Goal: Task Accomplishment & Management: Use online tool/utility

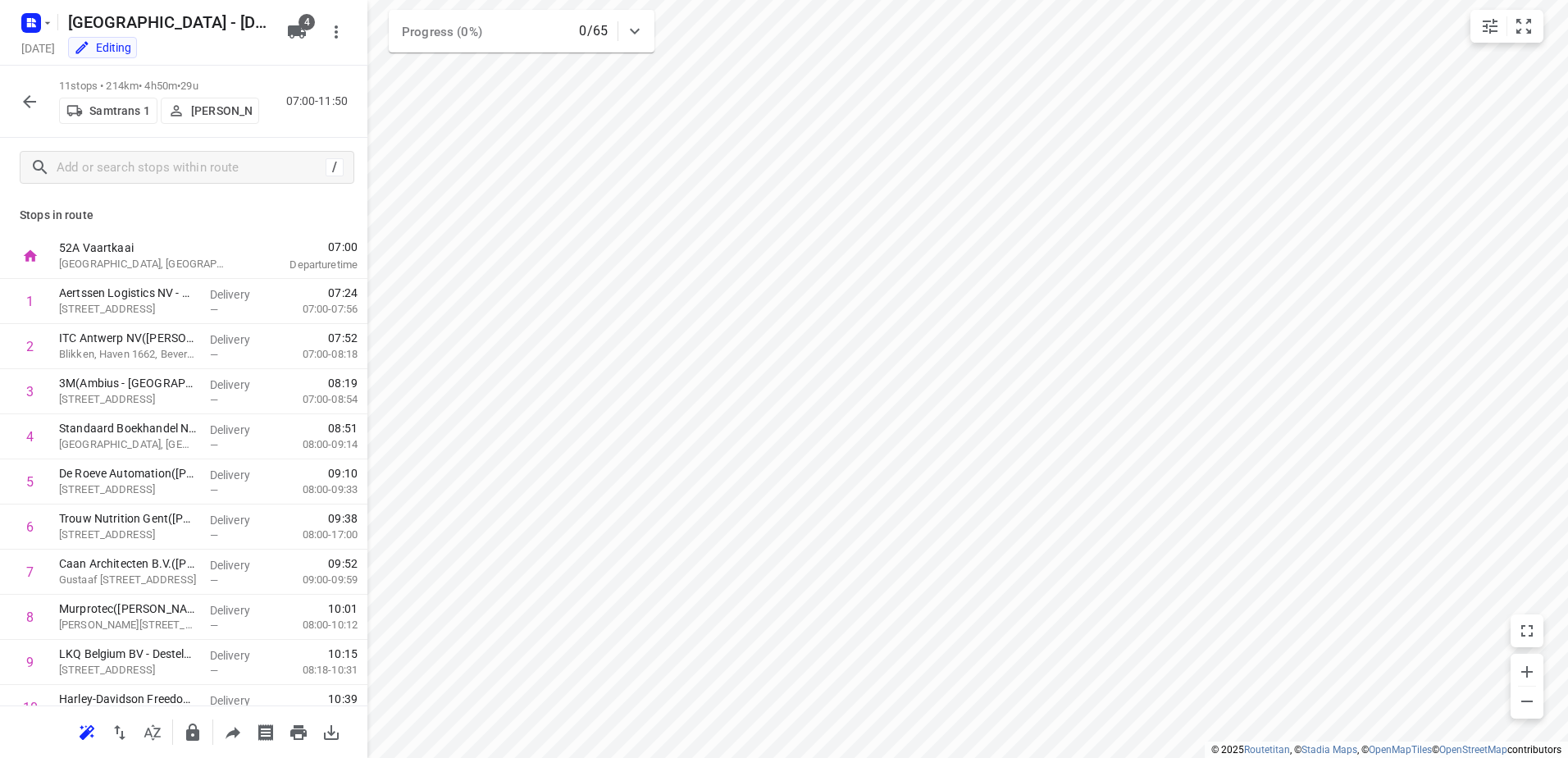
click at [21, 102] on icon "button" at bounding box center [30, 102] width 20 height 20
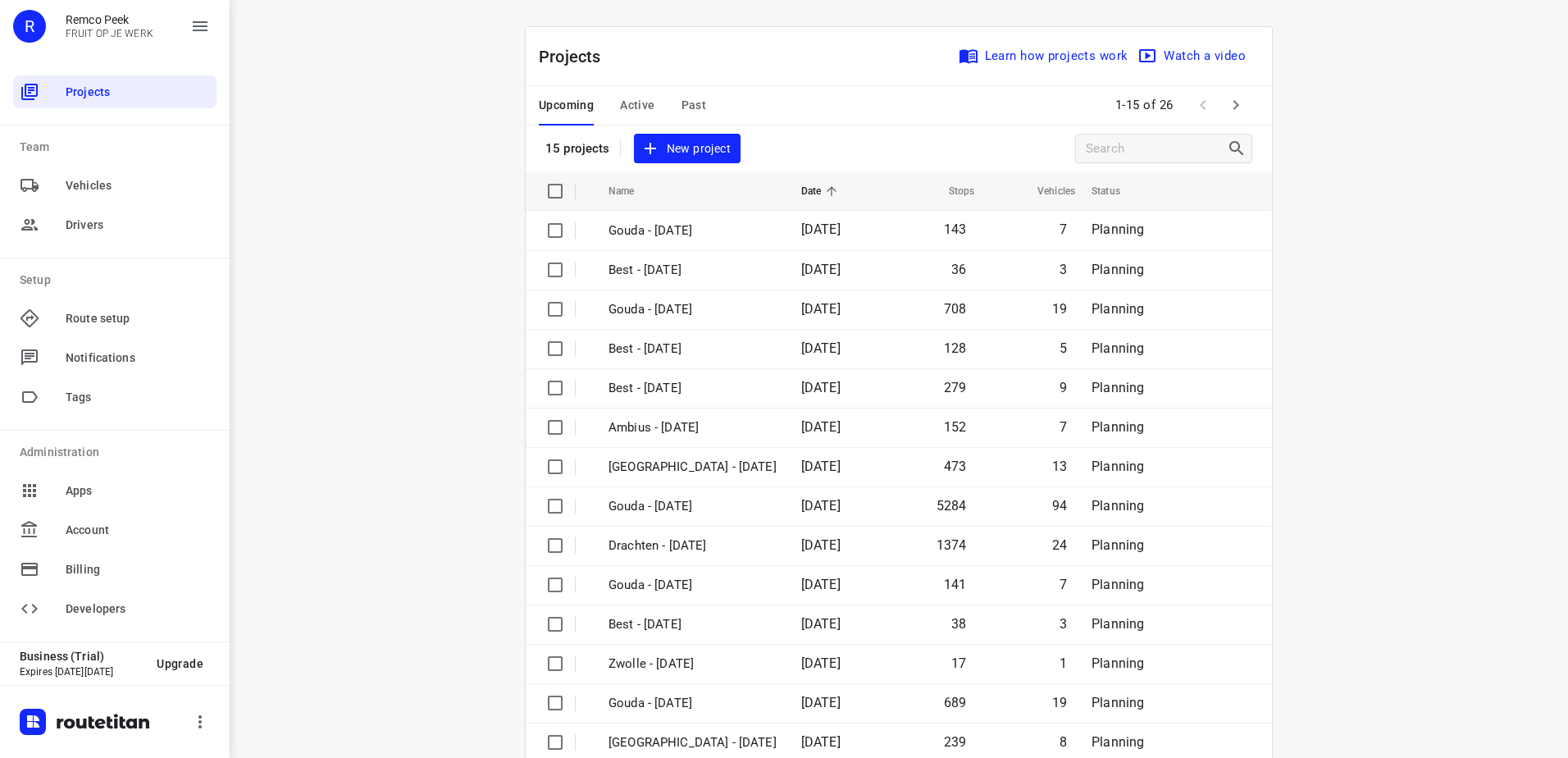
click at [639, 112] on span "Active" at bounding box center [638, 105] width 35 height 20
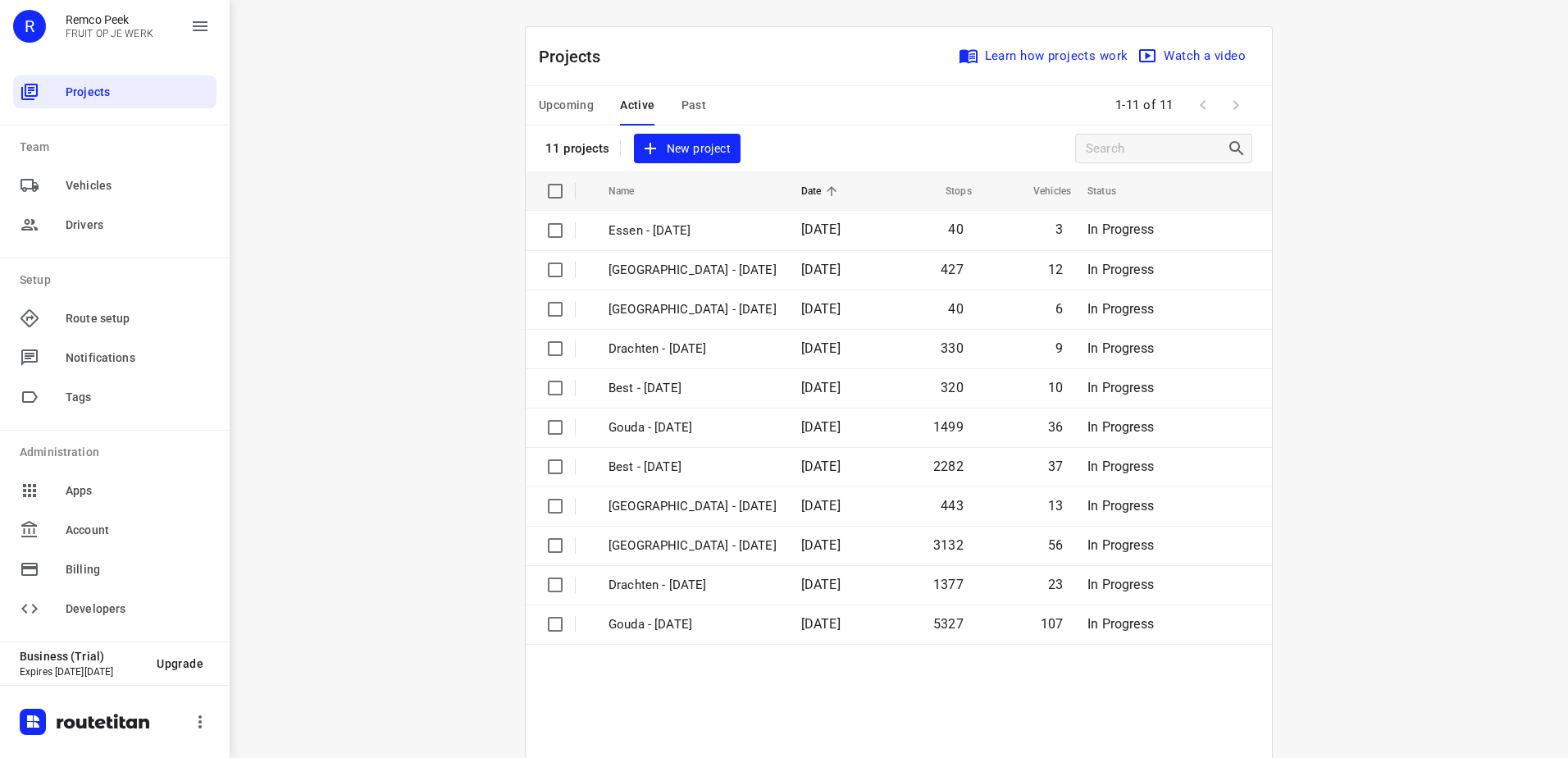
click at [575, 111] on span "Upcoming" at bounding box center [566, 105] width 55 height 20
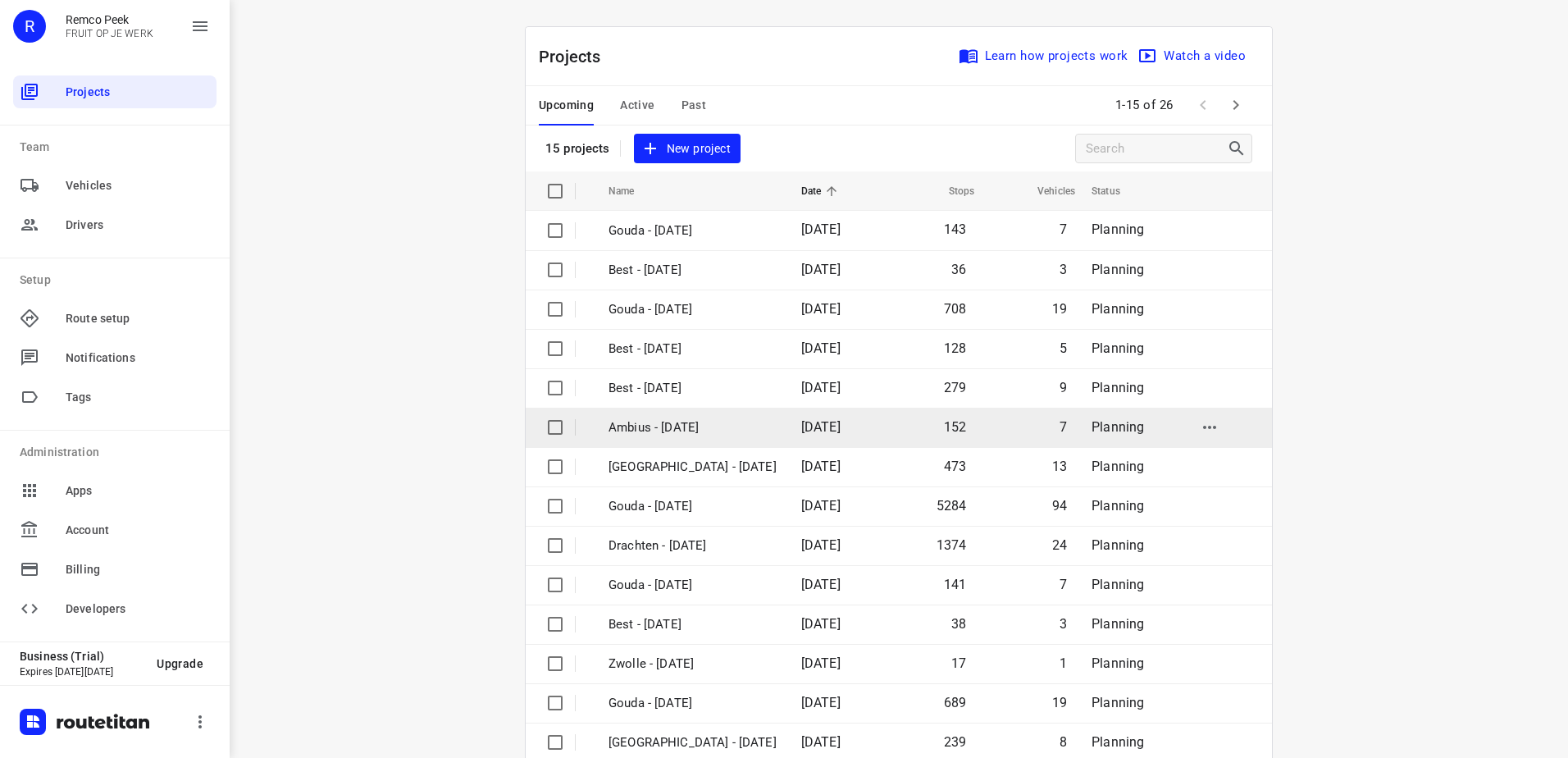
scroll to position [71, 0]
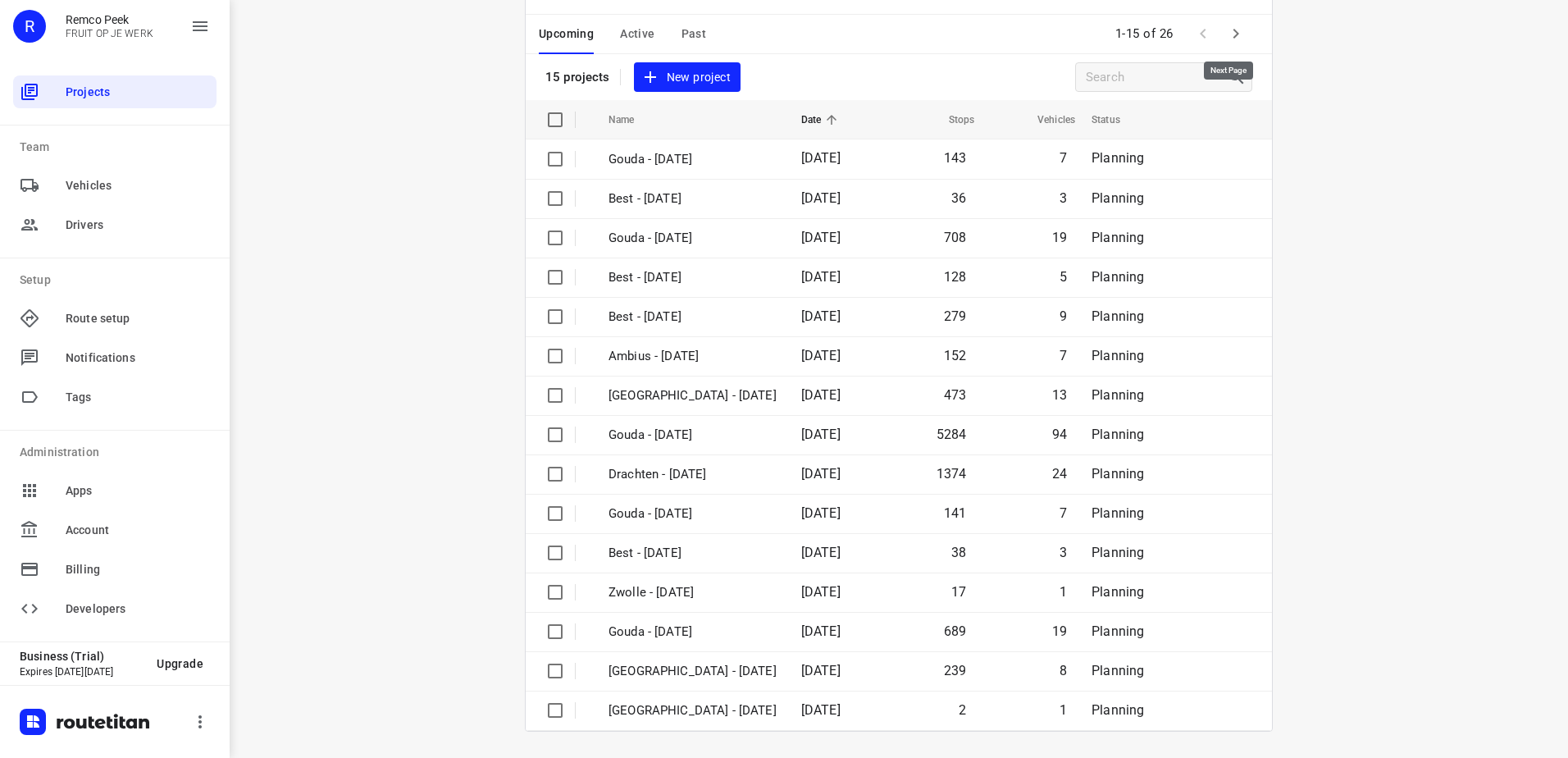
click at [1226, 36] on icon "button" at bounding box center [1236, 34] width 20 height 20
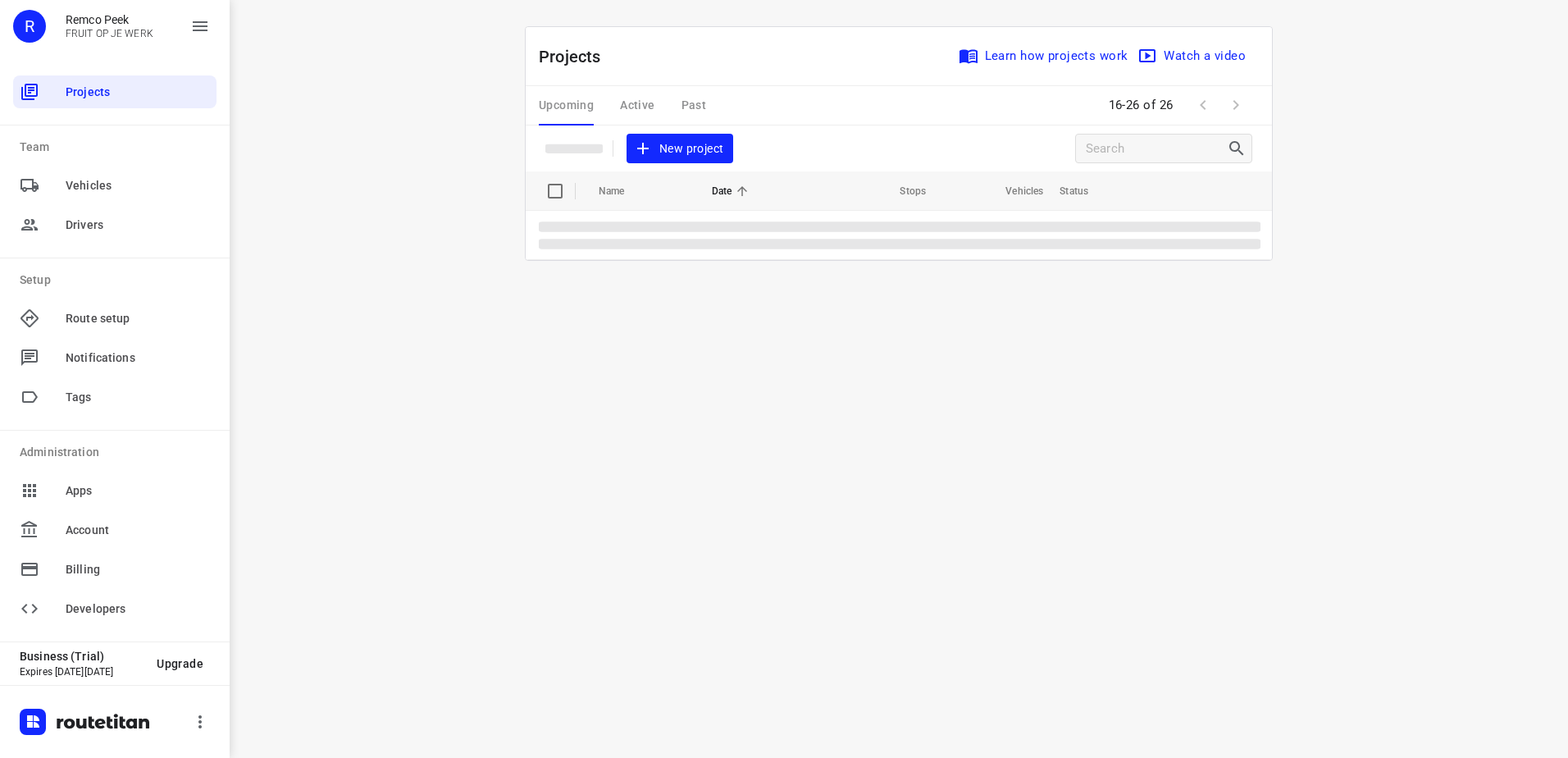
scroll to position [0, 0]
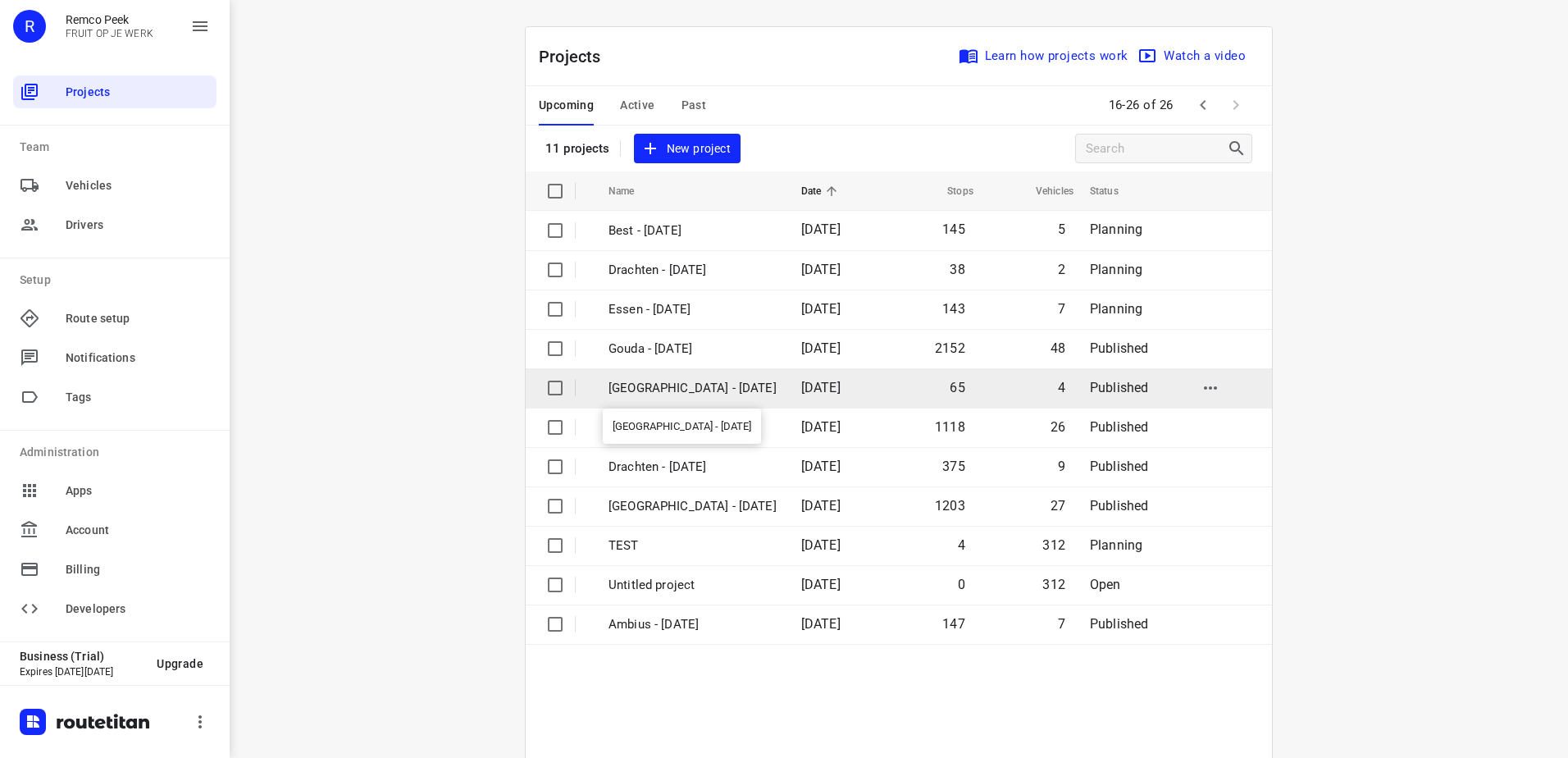
click at [688, 387] on p "[GEOGRAPHIC_DATA] - [DATE]" at bounding box center [692, 388] width 168 height 19
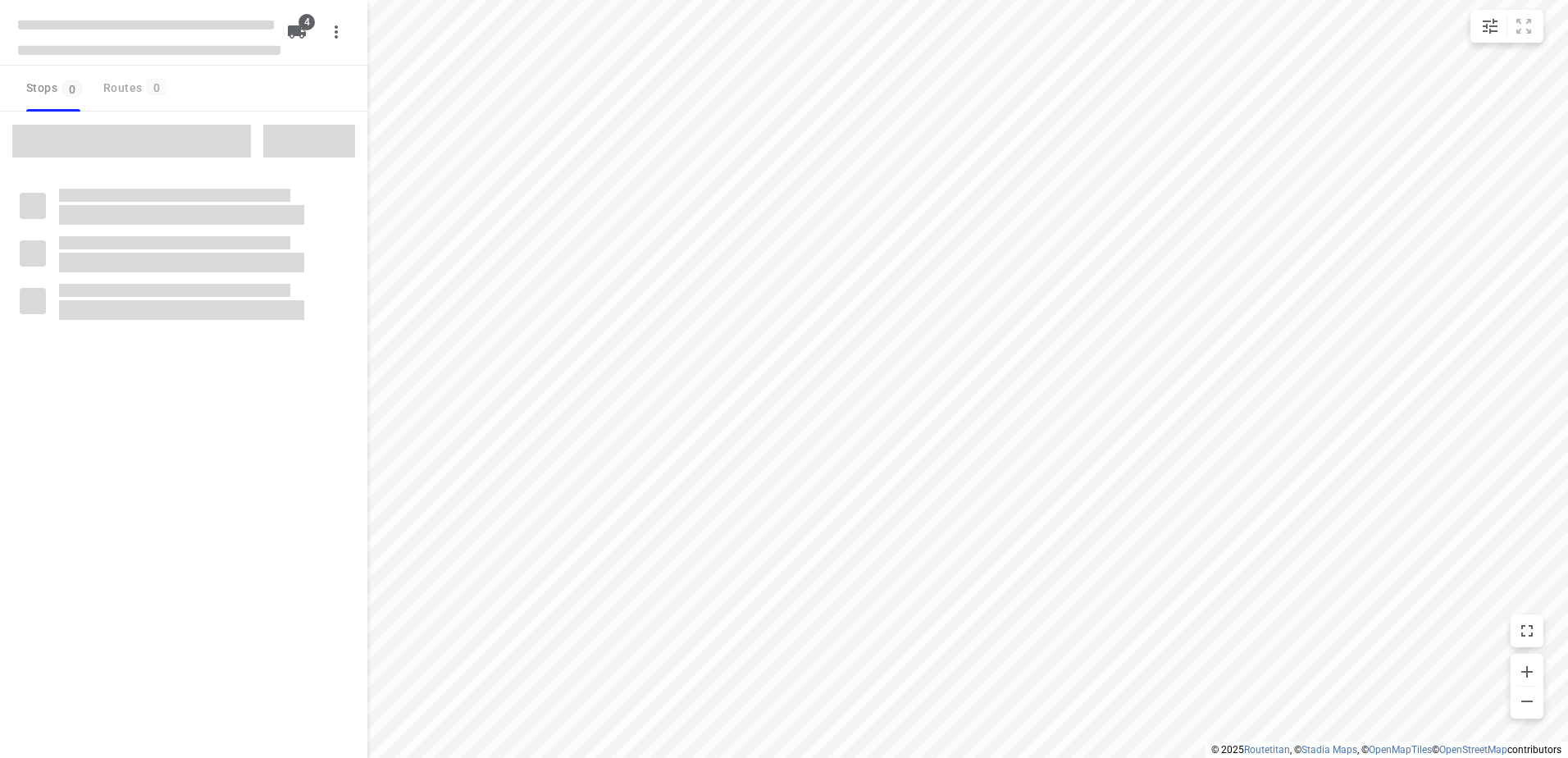
checkbox input "true"
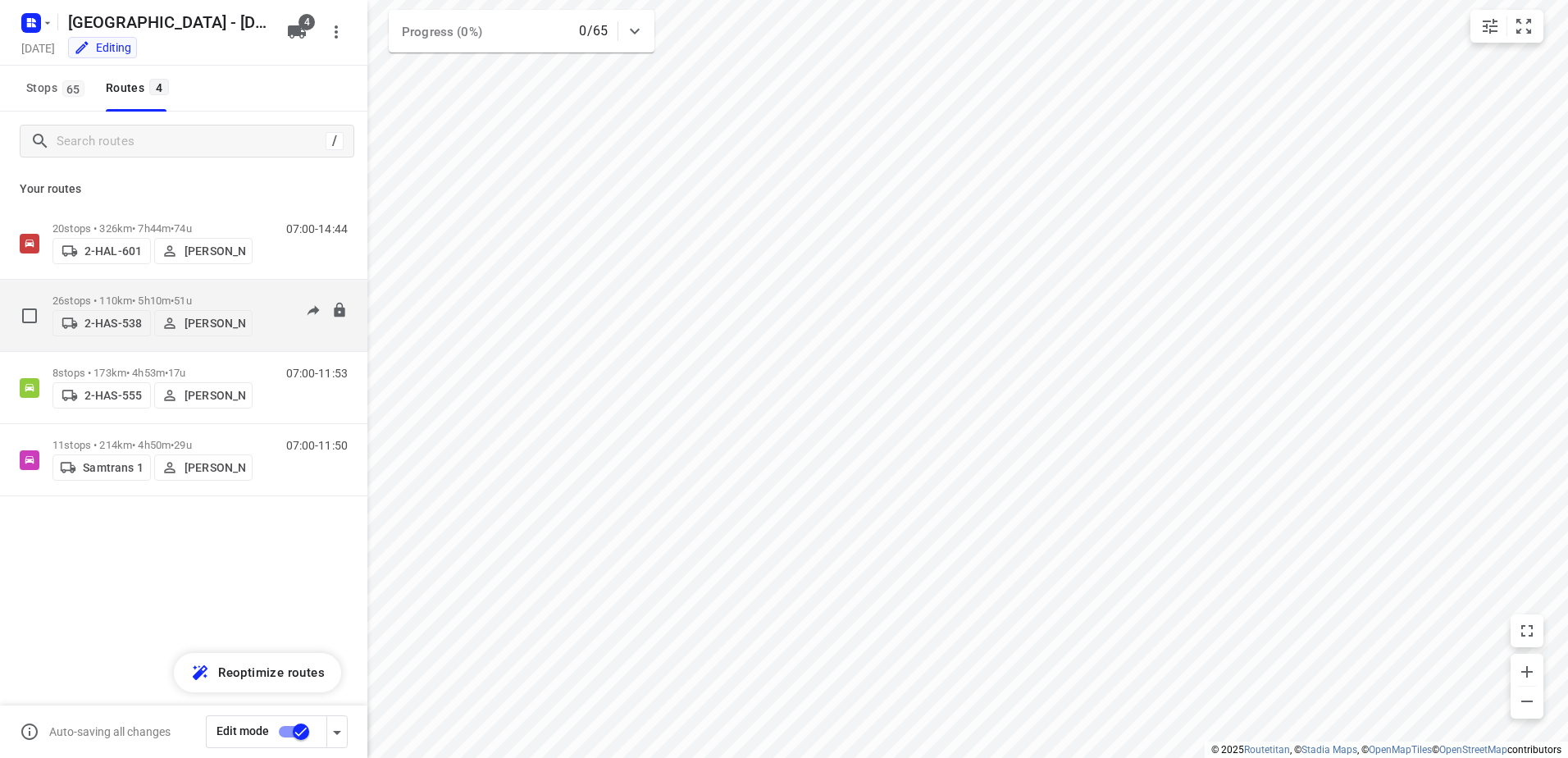
click at [207, 326] on p "[PERSON_NAME]" at bounding box center [214, 323] width 61 height 13
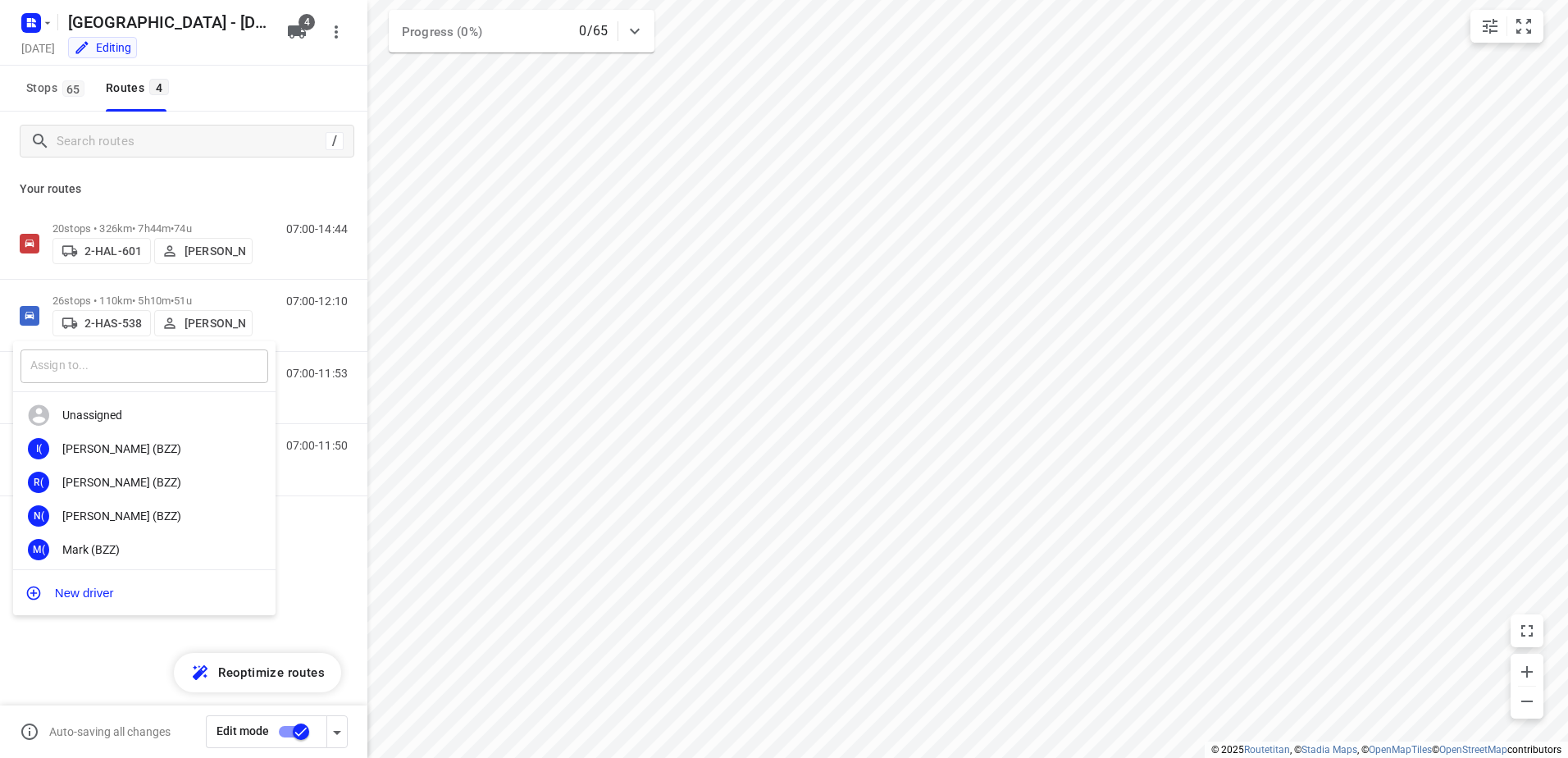
click at [128, 373] on input "text" at bounding box center [144, 366] width 248 height 34
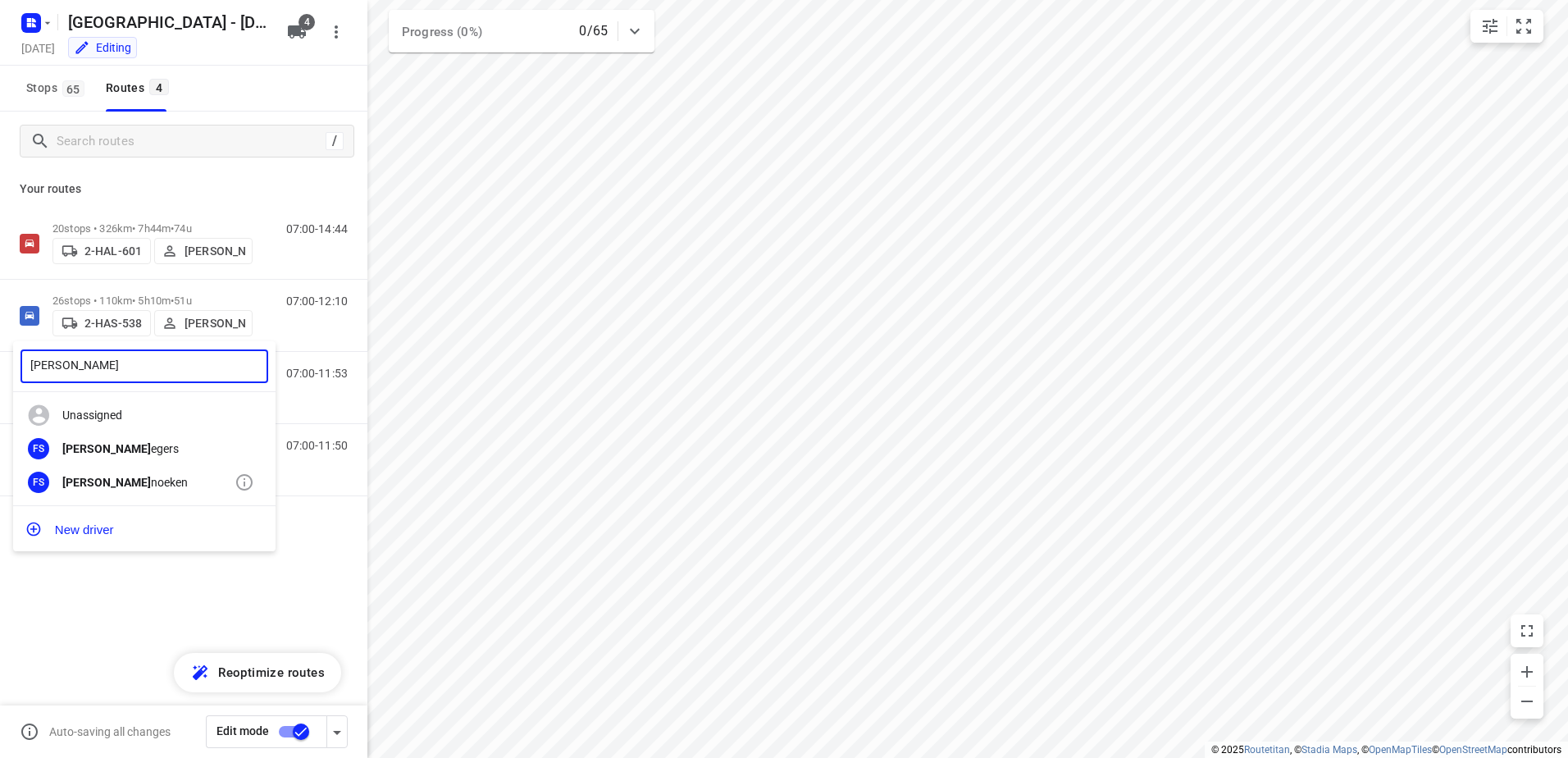
type input "[PERSON_NAME]"
click at [112, 479] on div "[PERSON_NAME]" at bounding box center [148, 483] width 172 height 13
